Goal: Obtain resource: Obtain resource

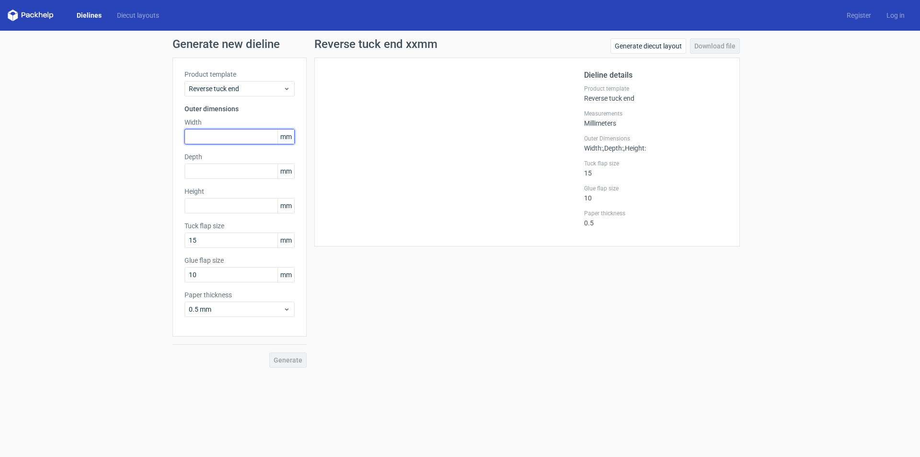
click at [219, 133] on input "text" at bounding box center [239, 136] width 110 height 15
type input "85"
click at [226, 178] on input "text" at bounding box center [239, 170] width 110 height 15
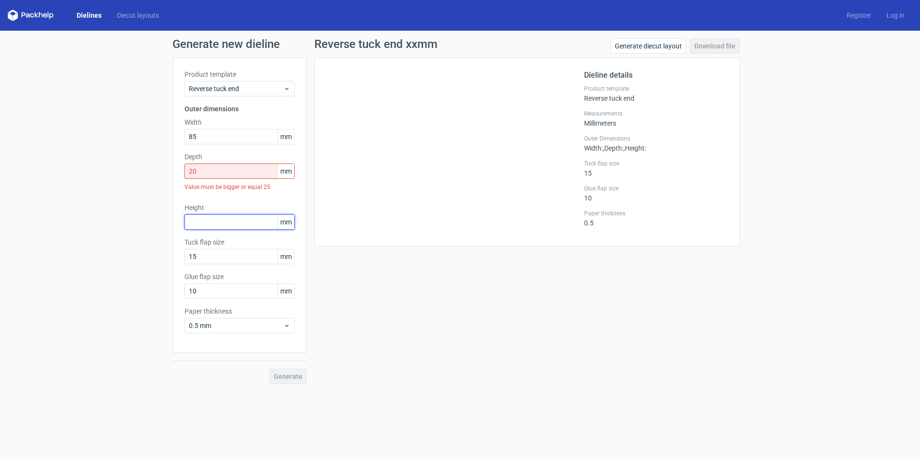
click at [197, 208] on div "Height mm" at bounding box center [239, 216] width 110 height 27
drag, startPoint x: 207, startPoint y: 170, endPoint x: 167, endPoint y: 169, distance: 39.3
click at [167, 169] on div "Generate new dieline Product template Reverse tuck end Outer dimensions Width 8…" at bounding box center [460, 211] width 920 height 361
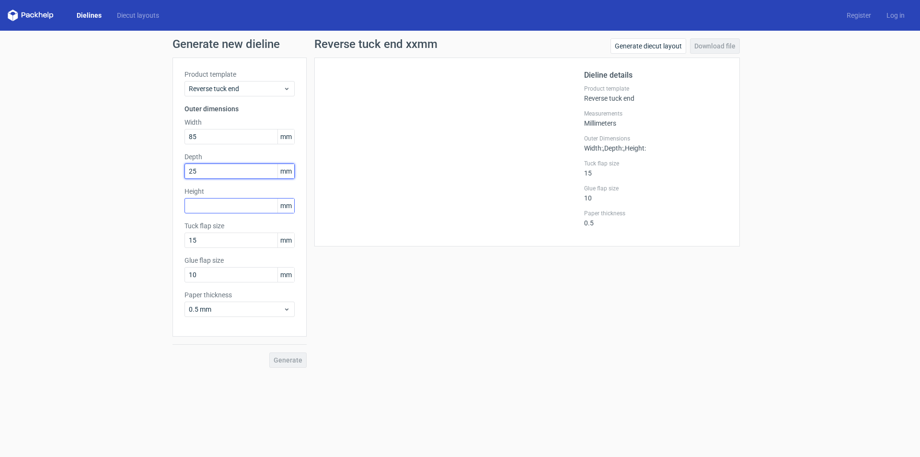
type input "25"
click at [193, 206] on input "text" at bounding box center [239, 205] width 110 height 15
click at [375, 315] on div "Reverse tuck end xxmm Generate diecut layout Download file Dieline details Prod…" at bounding box center [527, 202] width 441 height 329
click at [459, 125] on div at bounding box center [455, 151] width 258 height 165
drag, startPoint x: 199, startPoint y: 206, endPoint x: 183, endPoint y: 206, distance: 15.8
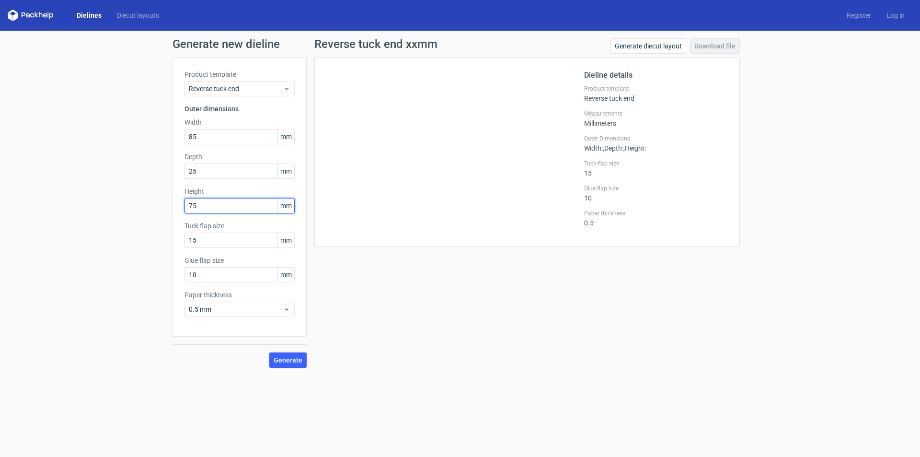
click at [183, 206] on div "Product template Reverse tuck end Outer dimensions Width 85 mm Depth 25 mm Heig…" at bounding box center [240, 197] width 134 height 279
type input "85"
drag, startPoint x: 200, startPoint y: 138, endPoint x: 153, endPoint y: 134, distance: 47.1
click at [153, 134] on div "Generate new dieline Product template Reverse tuck end Outer dimensions Width 8…" at bounding box center [460, 203] width 920 height 345
type input "75"
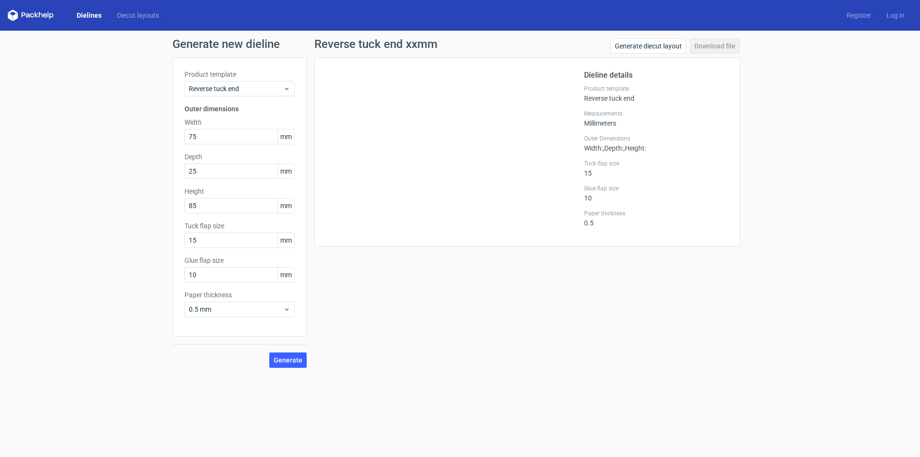
click at [410, 293] on div "Reverse tuck end xxmm Generate diecut layout Download file Dieline details Prod…" at bounding box center [527, 202] width 441 height 329
click at [283, 360] on span "Generate" at bounding box center [288, 360] width 29 height 7
click at [713, 45] on link "Download file" at bounding box center [715, 45] width 50 height 15
click at [710, 111] on label "Measurements" at bounding box center [656, 114] width 144 height 8
click at [209, 205] on input "text" at bounding box center [239, 205] width 110 height 15
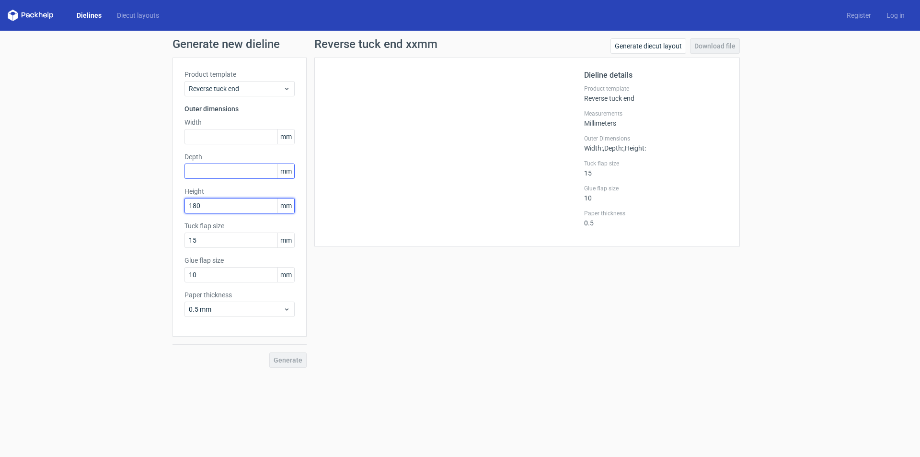
type input "180"
click at [226, 172] on input "text" at bounding box center [239, 170] width 110 height 15
click at [202, 134] on input "text" at bounding box center [239, 136] width 110 height 15
type input "90"
click at [203, 174] on input "text" at bounding box center [239, 170] width 110 height 15
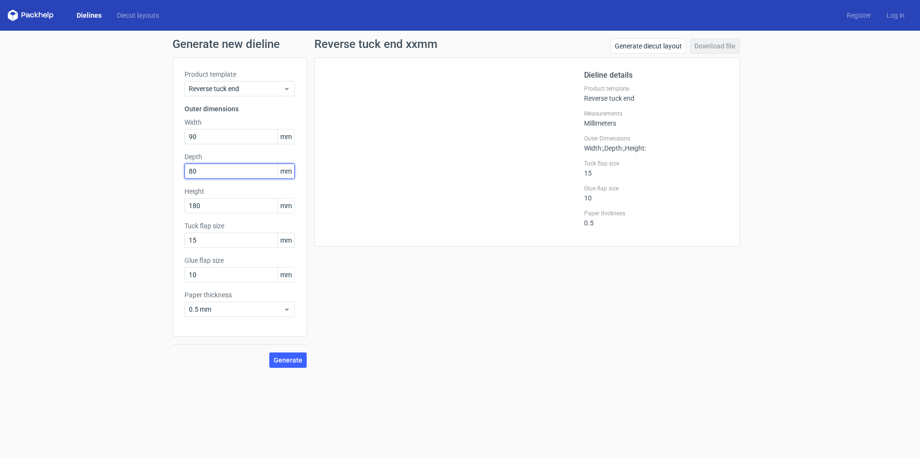
type input "80"
drag, startPoint x: 375, startPoint y: 316, endPoint x: 357, endPoint y: 323, distance: 18.7
click at [374, 316] on div "Reverse tuck end xxmm Generate diecut layout Download file Dieline details Prod…" at bounding box center [527, 202] width 441 height 329
click at [293, 361] on span "Generate" at bounding box center [288, 360] width 29 height 7
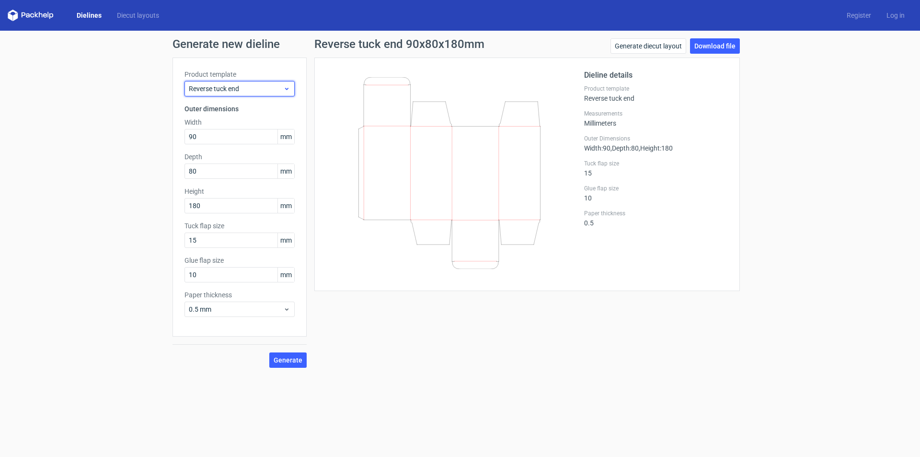
click at [291, 89] on div "Reverse tuck end" at bounding box center [239, 88] width 110 height 15
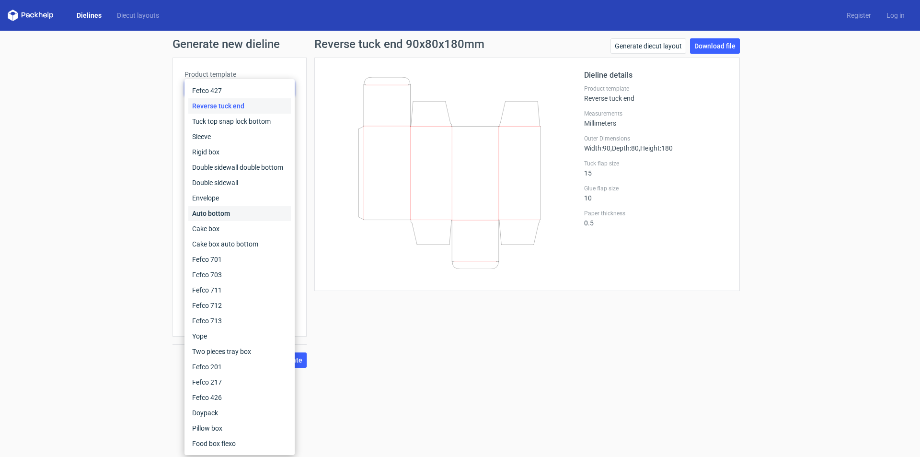
click at [251, 210] on div "Auto bottom" at bounding box center [239, 213] width 103 height 15
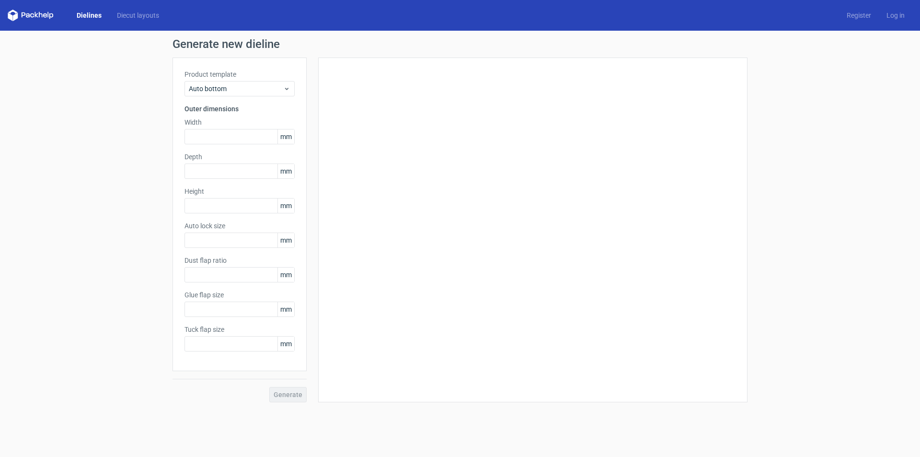
type input "1"
type input "0.8"
type input "10"
type input "12"
click at [223, 135] on input "text" at bounding box center [239, 136] width 110 height 15
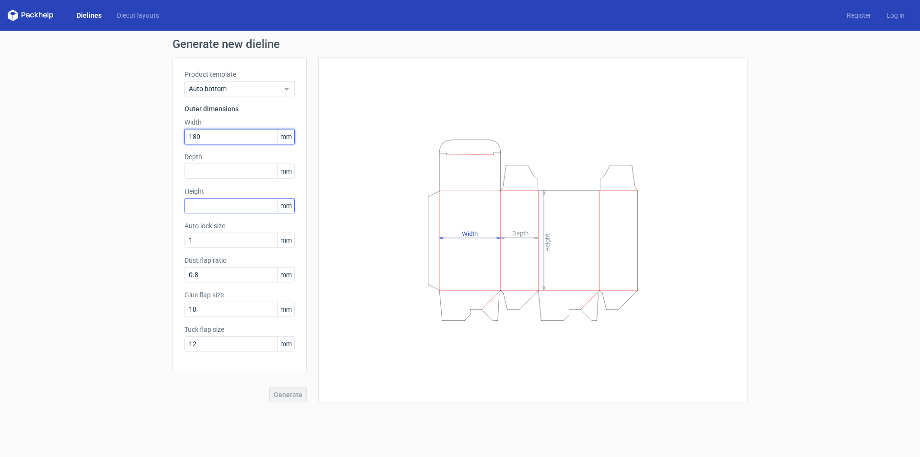
type input "180"
click at [206, 207] on input "text" at bounding box center [239, 205] width 110 height 15
type input "90"
click at [219, 173] on input "text" at bounding box center [239, 170] width 110 height 15
type input "80"
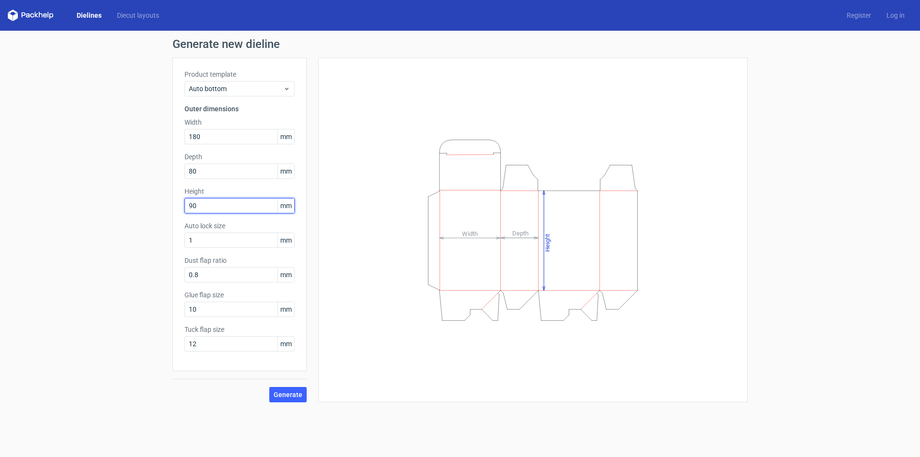
click at [224, 207] on input "90" at bounding box center [239, 205] width 110 height 15
click at [292, 394] on span "Generate" at bounding box center [288, 394] width 29 height 7
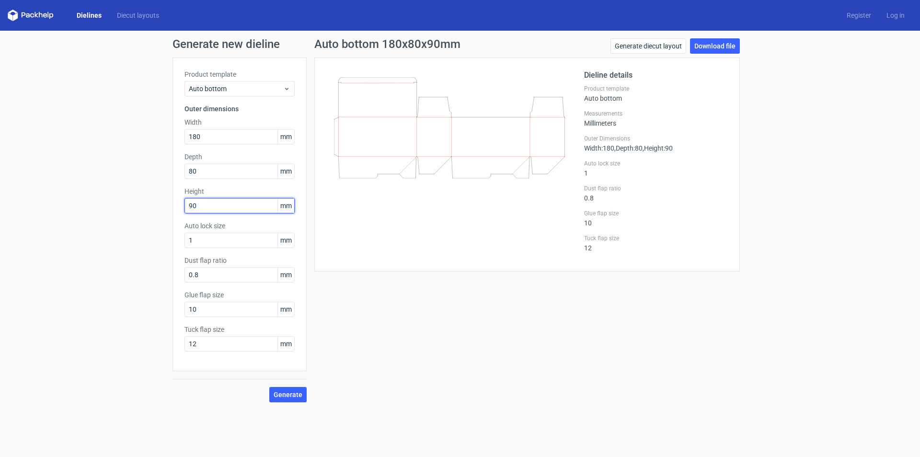
click at [196, 206] on input "90" at bounding box center [239, 205] width 110 height 15
type input "92"
click at [437, 247] on div at bounding box center [455, 164] width 258 height 190
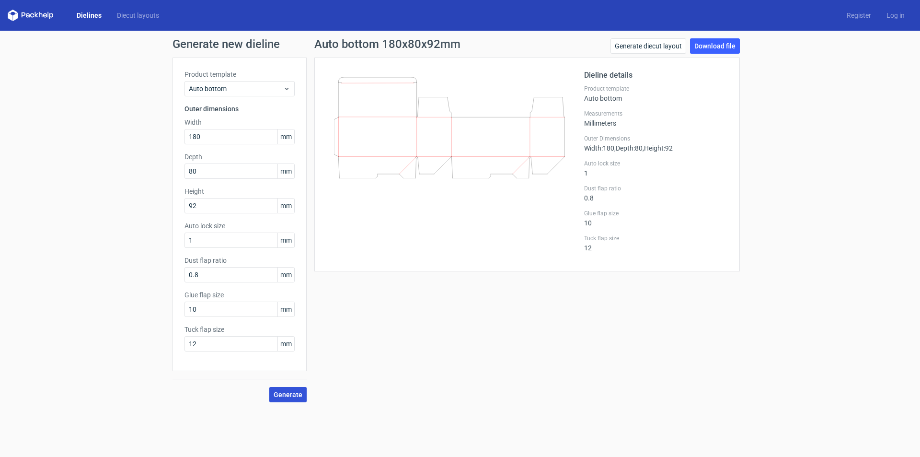
click at [295, 395] on span "Generate" at bounding box center [288, 394] width 29 height 7
click at [719, 47] on link "Download file" at bounding box center [715, 45] width 50 height 15
